Goal: Task Accomplishment & Management: Manage account settings

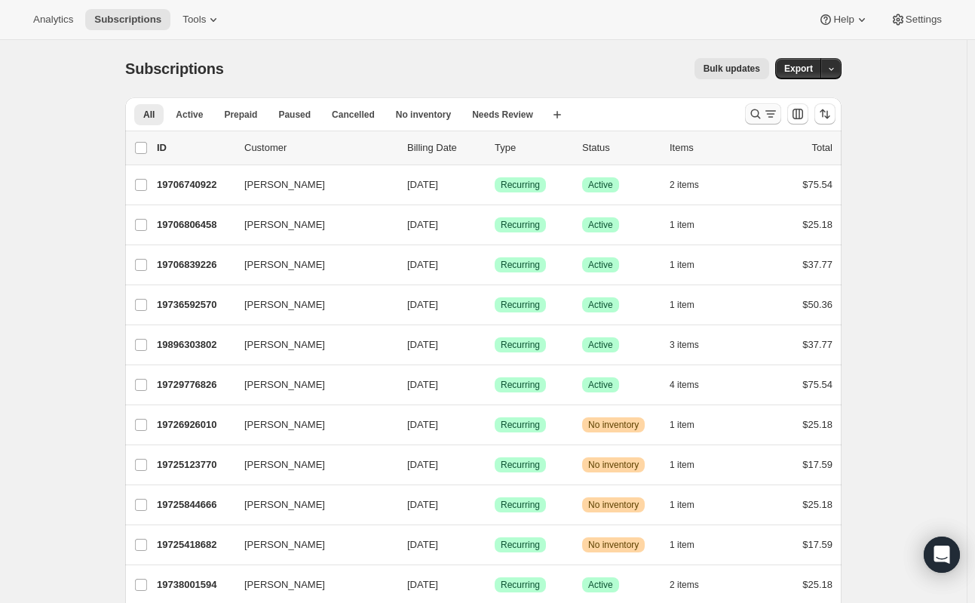
click at [763, 118] on icon "Search and filter results" at bounding box center [755, 113] width 15 height 15
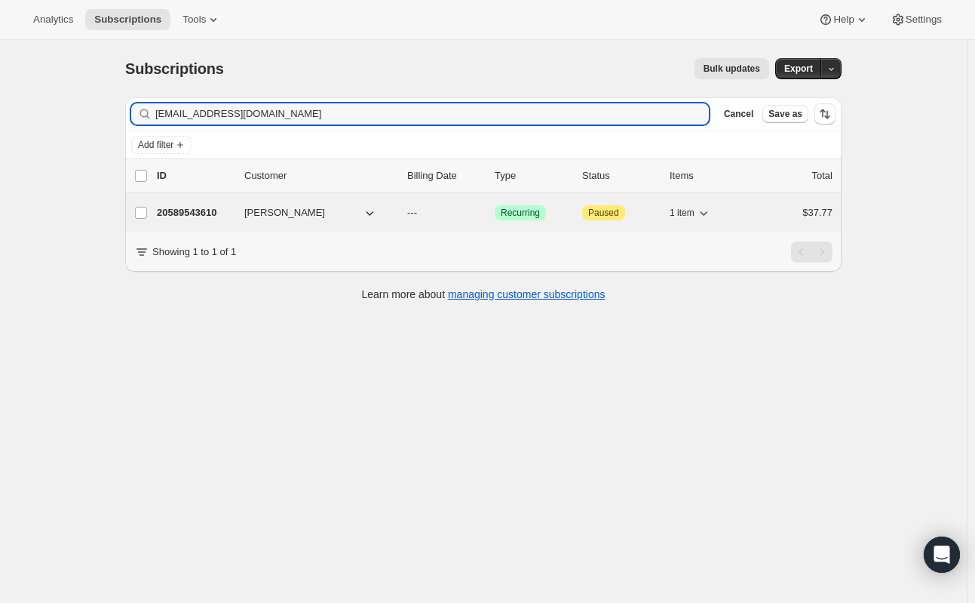
type input "[EMAIL_ADDRESS][DOMAIN_NAME]"
click at [183, 214] on p "20589543610" at bounding box center [194, 212] width 75 height 15
